Goal: Information Seeking & Learning: Understand process/instructions

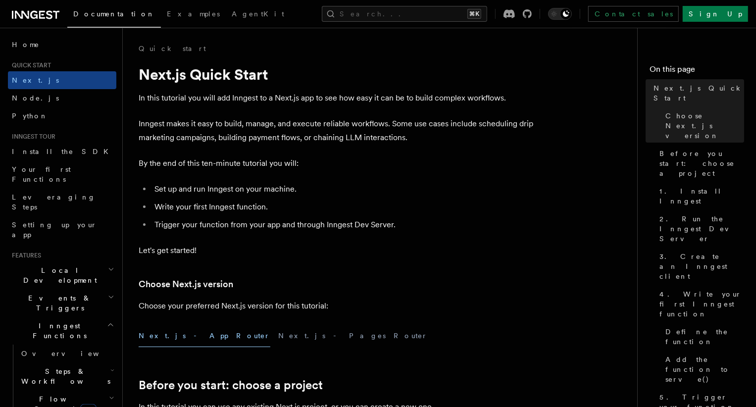
click at [255, 100] on p "In this tutorial you will add Inngest to a Next.js app to see how easy it can b…" at bounding box center [337, 98] width 396 height 14
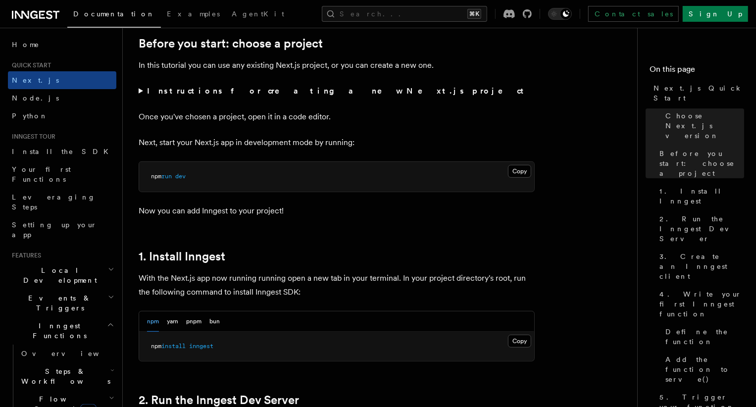
scroll to position [360, 0]
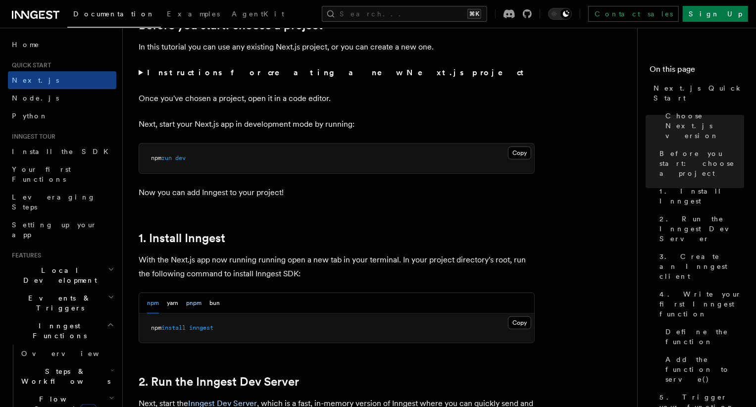
click at [189, 304] on button "pnpm" at bounding box center [193, 303] width 15 height 20
click at [517, 320] on button "Copy Copied" at bounding box center [519, 322] width 23 height 13
click at [514, 322] on button "Copy Copied" at bounding box center [519, 322] width 23 height 13
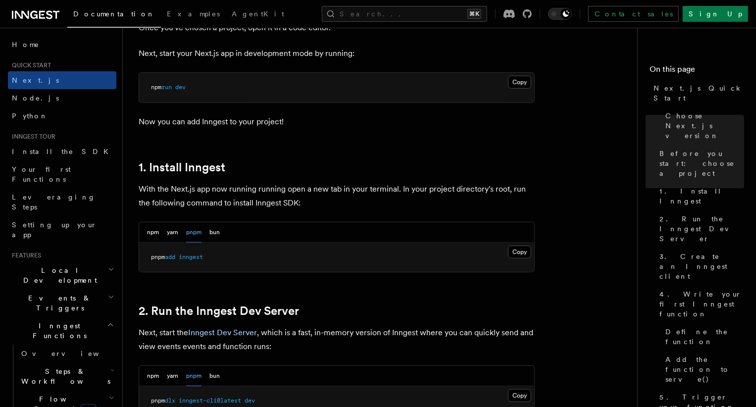
scroll to position [432, 0]
click at [213, 259] on pre "pnpm add inngest" at bounding box center [336, 257] width 395 height 30
click at [518, 254] on button "Copy Copied" at bounding box center [519, 251] width 23 height 13
click at [345, 305] on h2 "2. Run the Inngest Dev Server" at bounding box center [337, 310] width 396 height 14
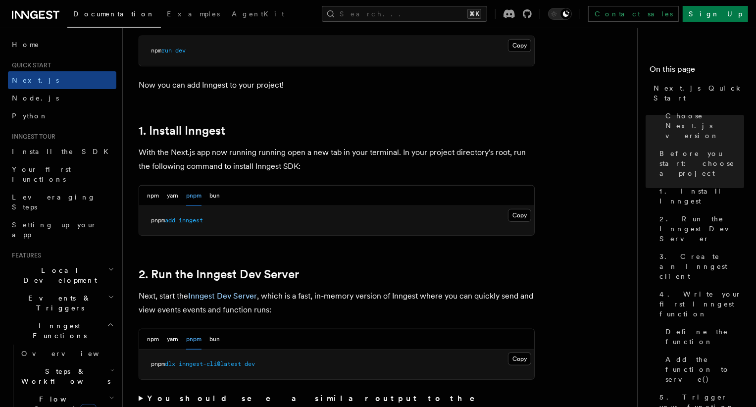
scroll to position [468, 0]
click at [420, 306] on p "Next, start the Inngest Dev Server , which is a fast, in-memory version of Inng…" at bounding box center [337, 303] width 396 height 28
click at [518, 217] on button "Copy Copied" at bounding box center [519, 214] width 23 height 13
click at [254, 150] on p "With the Next.js app now running running open a new tab in your terminal. In yo…" at bounding box center [337, 159] width 396 height 28
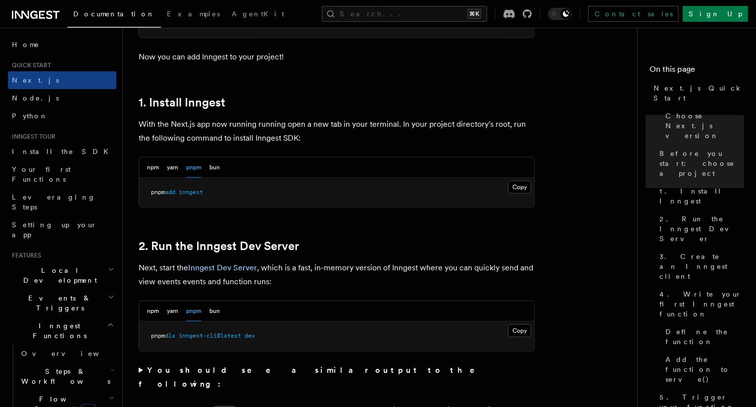
scroll to position [539, 0]
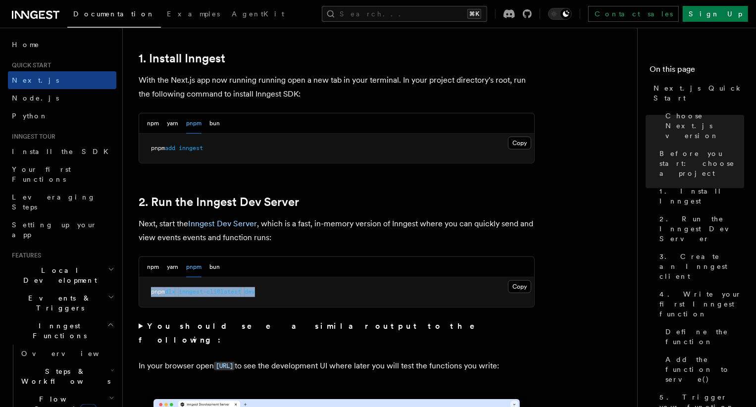
drag, startPoint x: 151, startPoint y: 291, endPoint x: 274, endPoint y: 292, distance: 123.2
click at [274, 292] on pre "pnpm dlx inngest-cli@latest dev" at bounding box center [336, 292] width 395 height 30
copy span "pnpm dlx inngest-cli@latest dev"
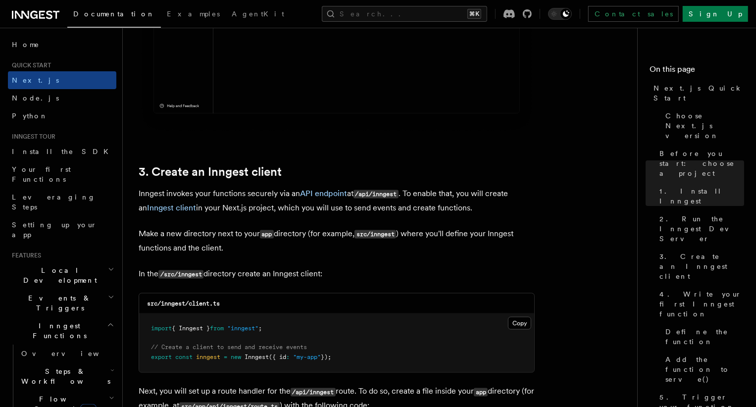
scroll to position [1062, 0]
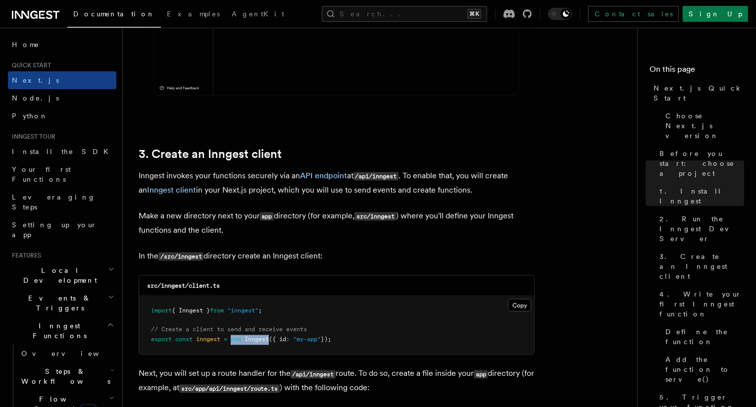
drag, startPoint x: 234, startPoint y: 341, endPoint x: 271, endPoint y: 340, distance: 37.6
click at [271, 340] on span "export const inngest = new Inngest ({ id : "my-app" });" at bounding box center [241, 339] width 180 height 7
copy span "new Inngest"
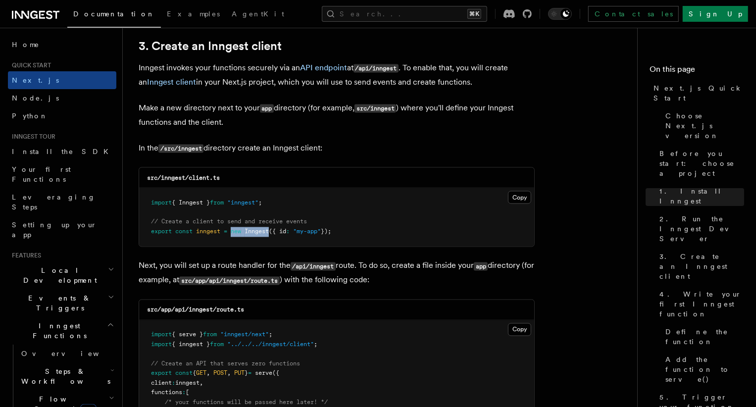
scroll to position [1188, 0]
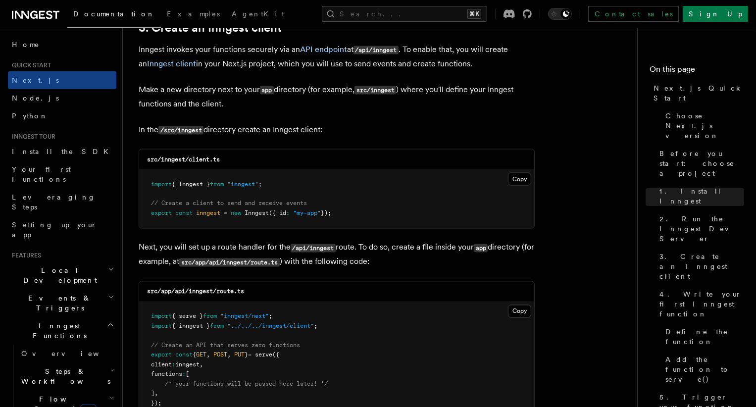
click at [269, 222] on pre "import { Inngest } from "inngest" ; // Create a client to send and receive even…" at bounding box center [336, 199] width 395 height 58
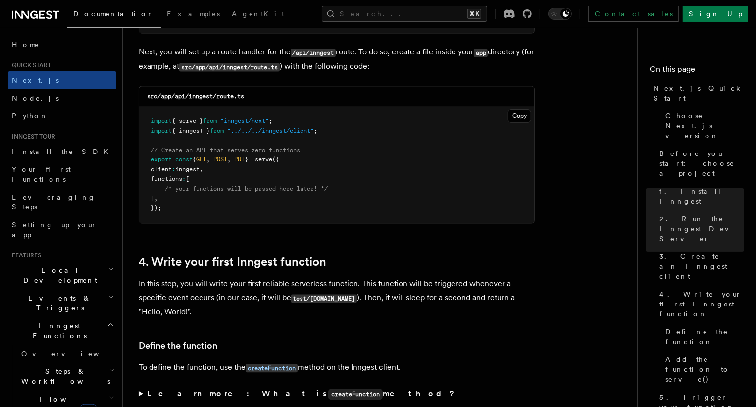
scroll to position [1386, 0]
